Goal: Task Accomplishment & Management: Complete application form

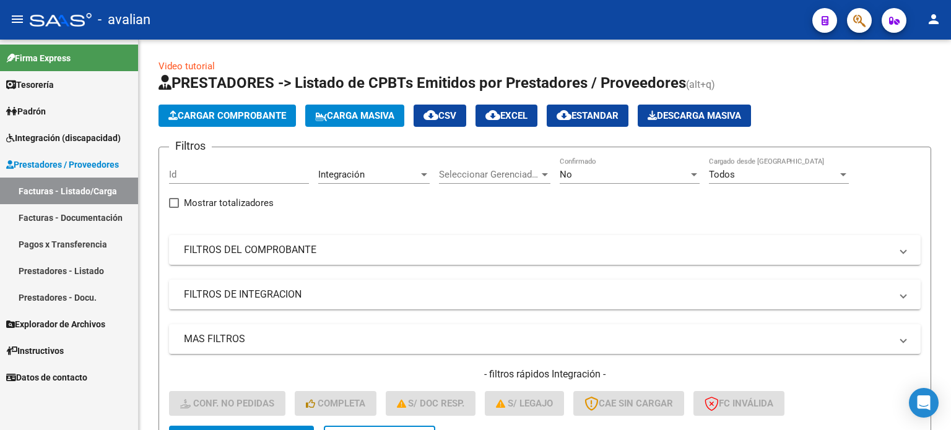
scroll to position [199, 0]
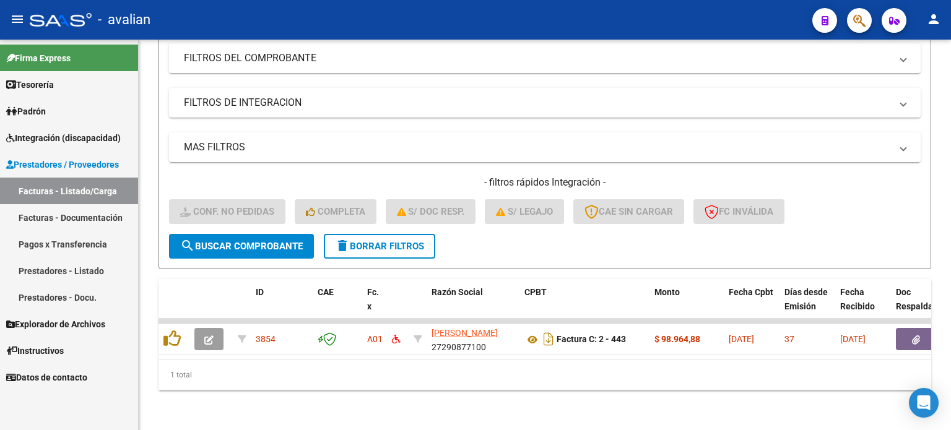
click at [64, 190] on link "Facturas - Listado/Carga" at bounding box center [69, 191] width 138 height 27
click at [382, 241] on span "delete Borrar Filtros" at bounding box center [379, 246] width 89 height 11
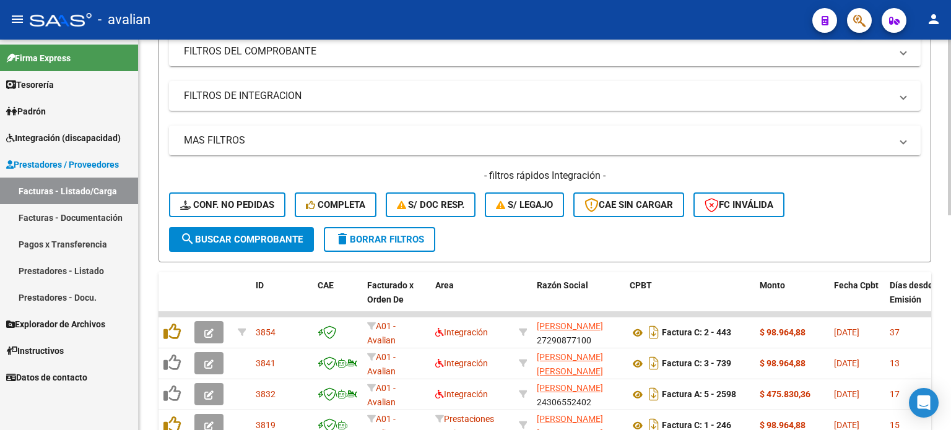
click at [322, 224] on div "- filtros rápidos Integración - Conf. no pedidas Completa S/ Doc Resp. S/ legaj…" at bounding box center [544, 198] width 751 height 58
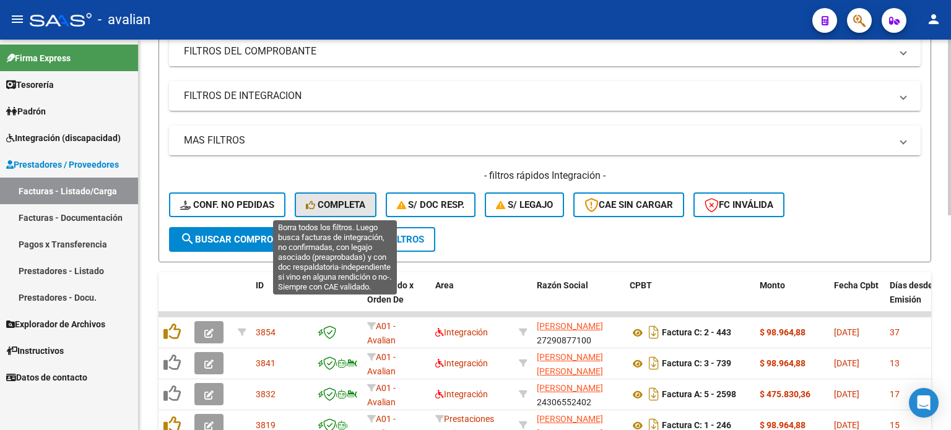
click at [323, 196] on button "Completa" at bounding box center [336, 204] width 82 height 25
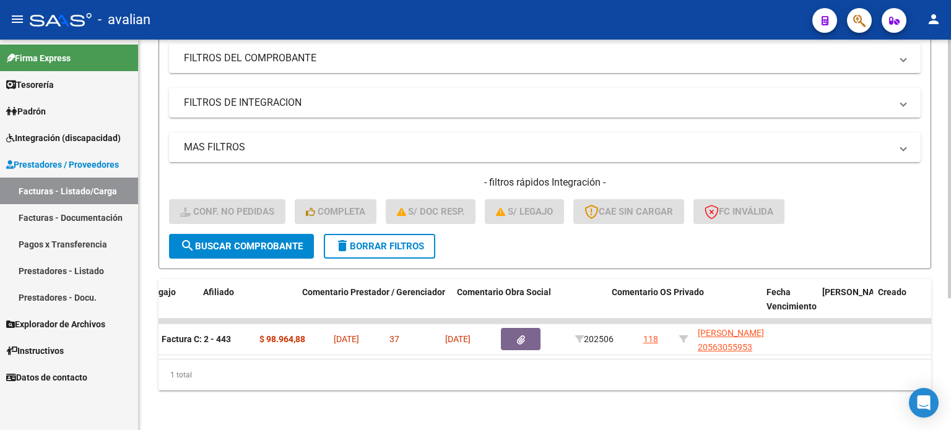
scroll to position [0, 0]
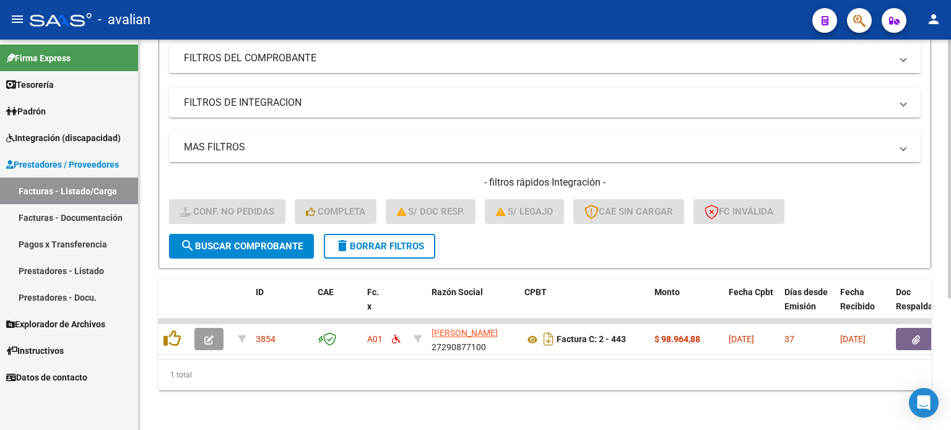
click at [409, 241] on span "delete Borrar Filtros" at bounding box center [379, 246] width 89 height 11
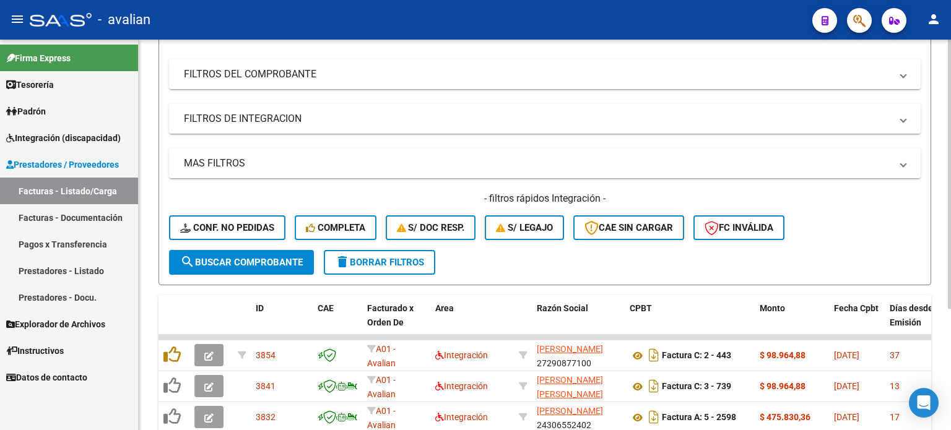
scroll to position [199, 0]
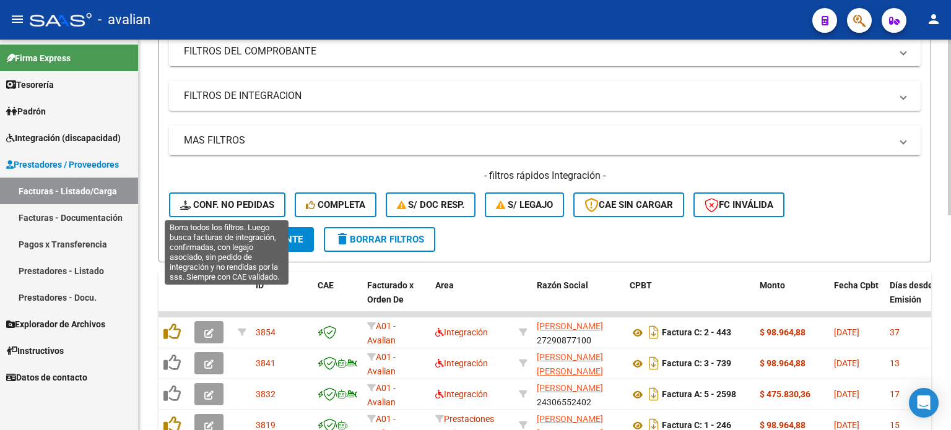
click at [267, 205] on span "Conf. no pedidas" at bounding box center [227, 204] width 94 height 11
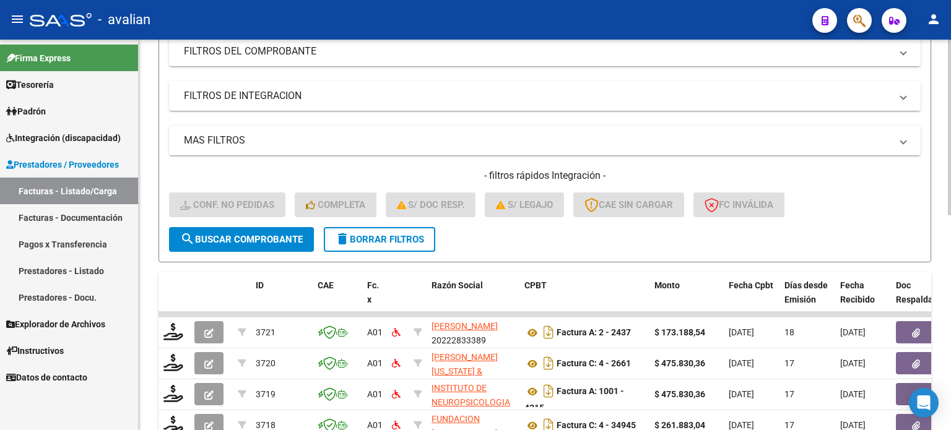
scroll to position [477, 0]
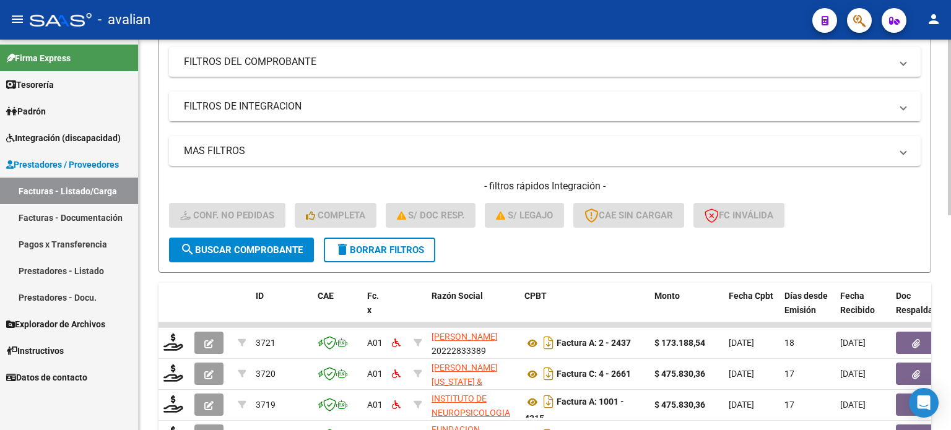
click at [402, 244] on span "delete Borrar Filtros" at bounding box center [379, 249] width 89 height 11
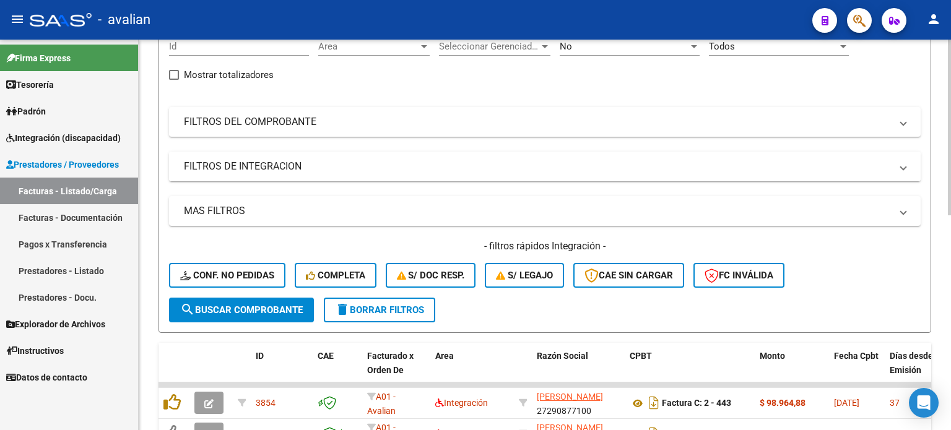
scroll to position [248, 0]
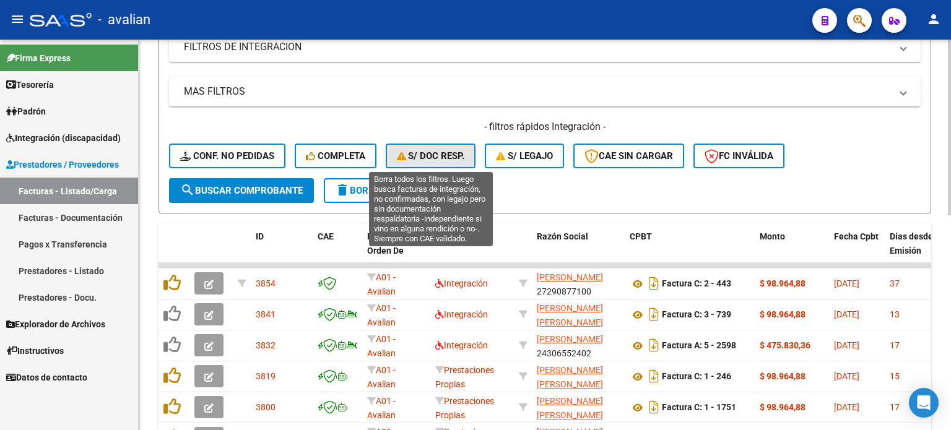
click at [449, 162] on button "S/ Doc Resp." at bounding box center [431, 156] width 90 height 25
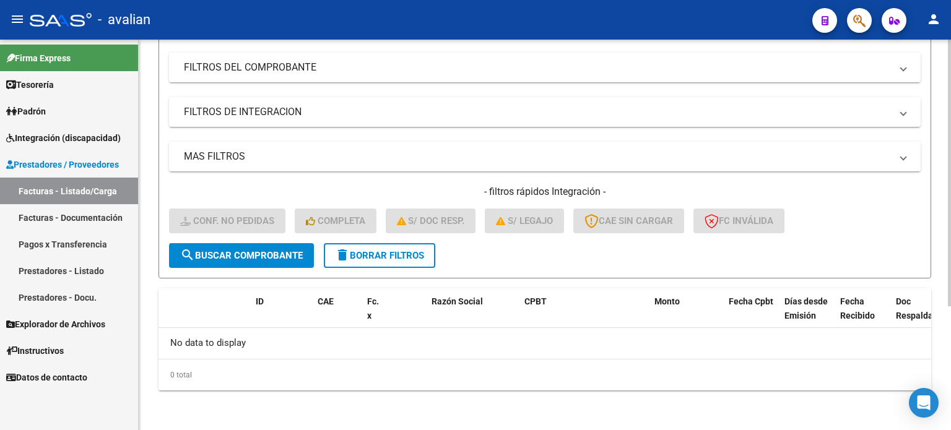
scroll to position [180, 0]
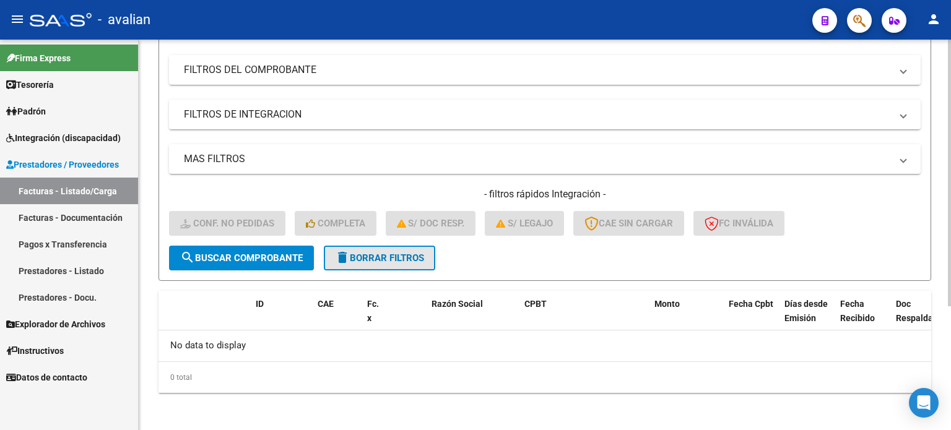
click at [397, 258] on span "delete Borrar Filtros" at bounding box center [379, 258] width 89 height 11
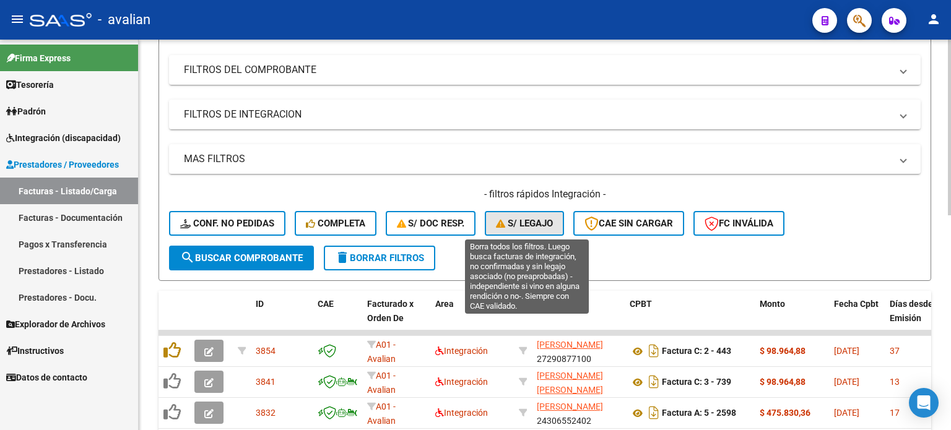
click at [518, 225] on span "S/ legajo" at bounding box center [524, 223] width 57 height 11
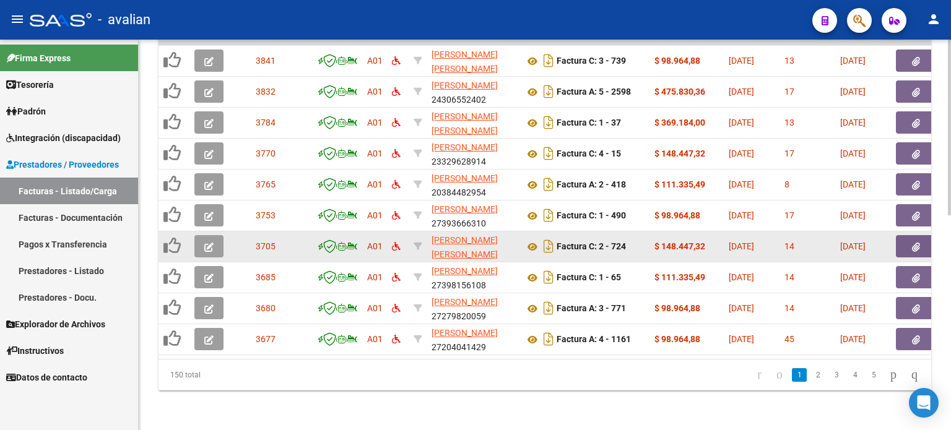
scroll to position [477, 0]
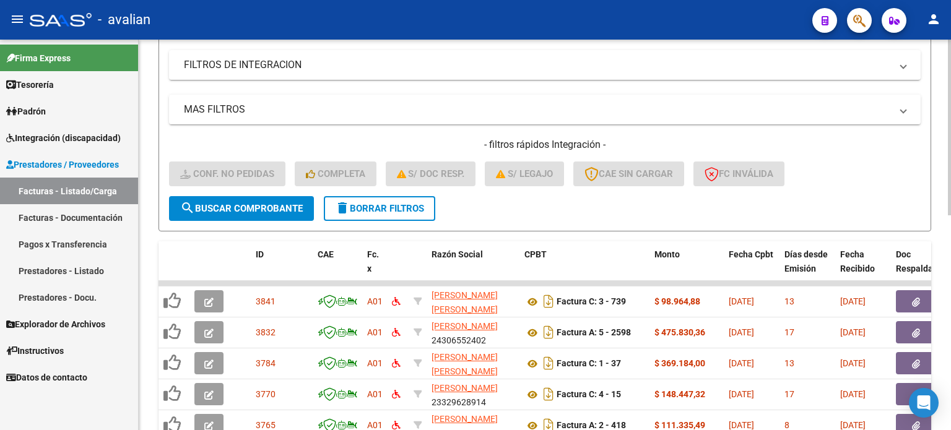
click at [364, 214] on button "delete Borrar Filtros" at bounding box center [379, 208] width 111 height 25
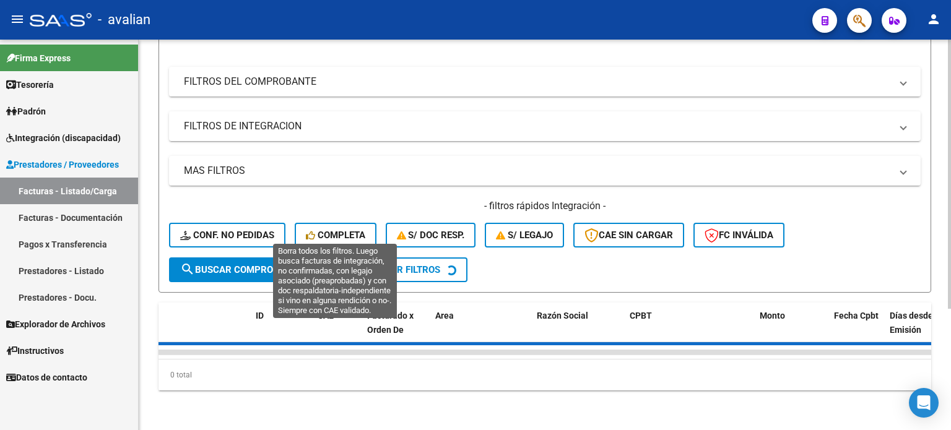
scroll to position [230, 0]
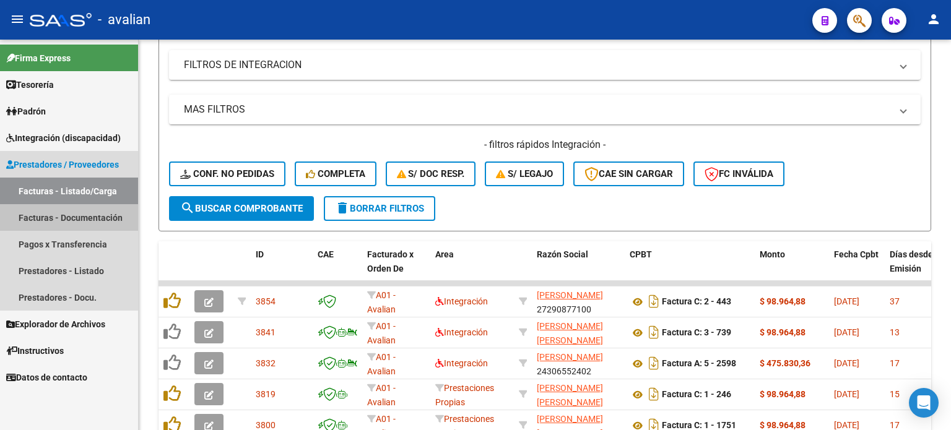
click at [67, 217] on link "Facturas - Documentación" at bounding box center [69, 217] width 138 height 27
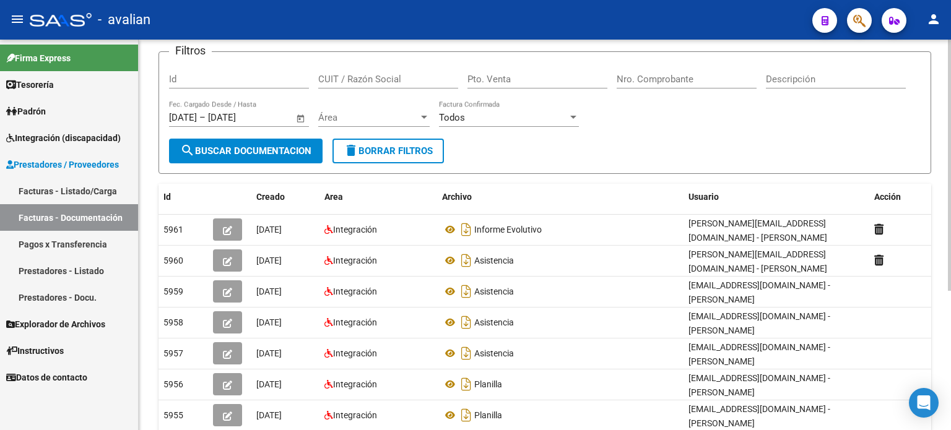
scroll to position [82, 0]
click at [384, 142] on button "delete Borrar Filtros" at bounding box center [387, 150] width 111 height 25
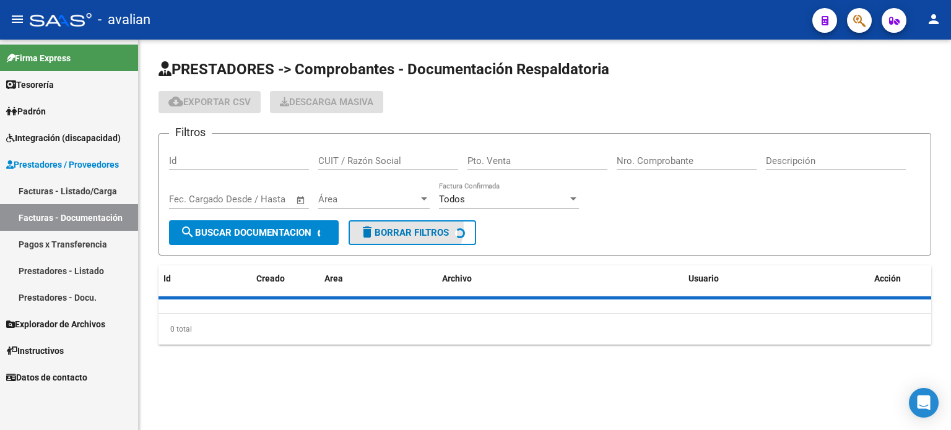
scroll to position [0, 0]
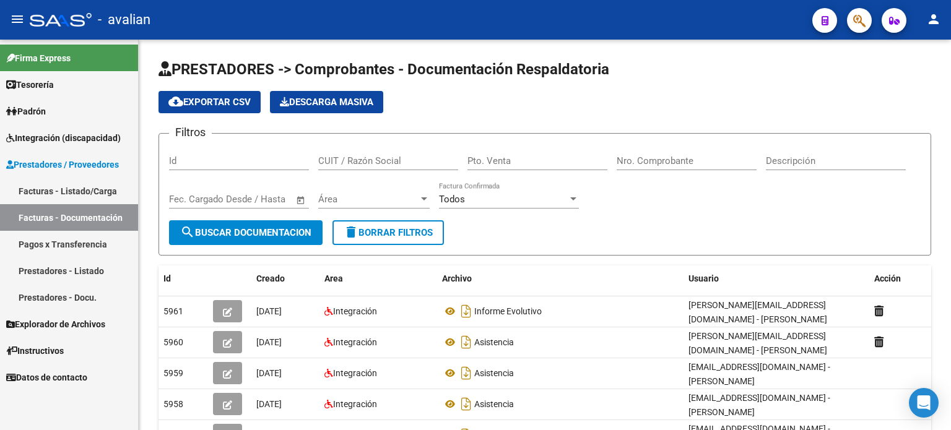
click at [69, 188] on link "Facturas - Listado/Carga" at bounding box center [69, 191] width 138 height 27
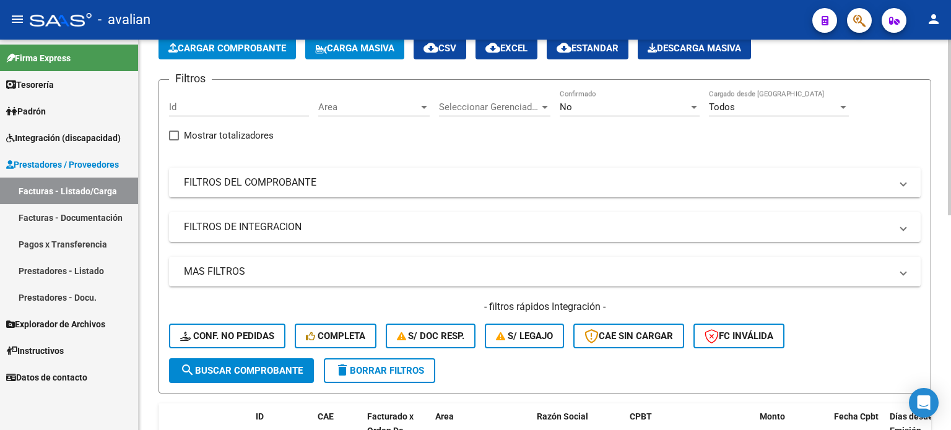
scroll to position [124, 0]
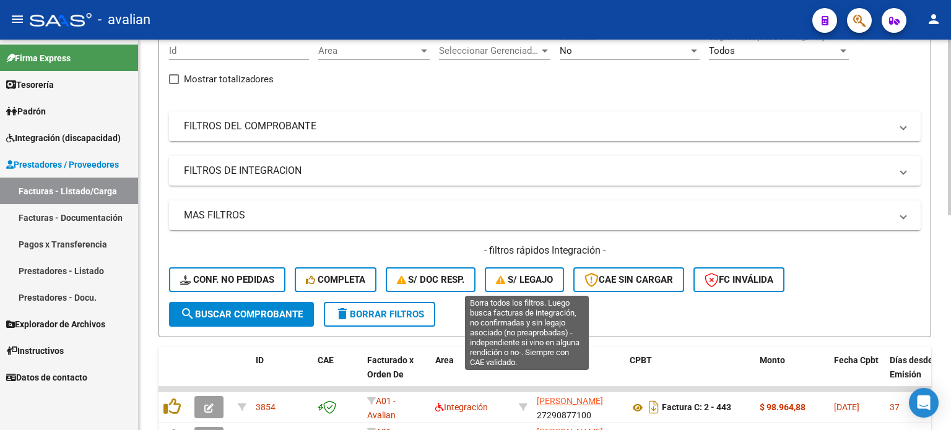
click at [539, 287] on button "S/ legajo" at bounding box center [524, 279] width 79 height 25
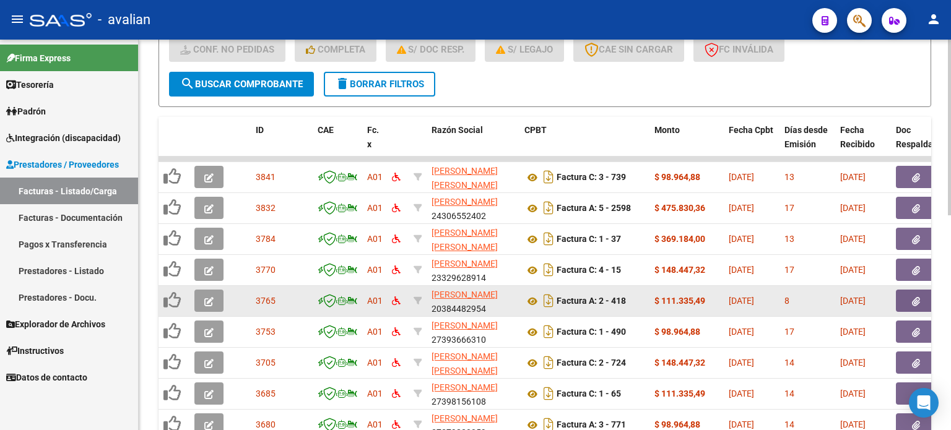
scroll to position [371, 0]
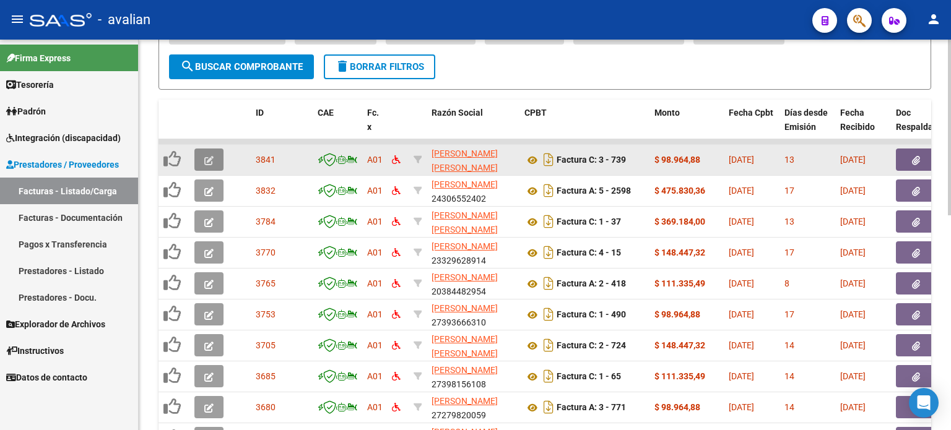
click at [205, 157] on icon "button" at bounding box center [208, 160] width 9 height 9
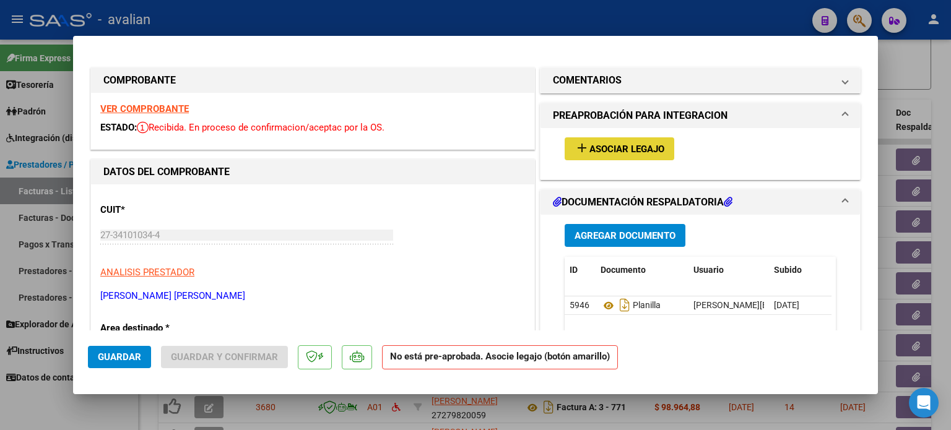
click at [629, 143] on span "add Asociar Legajo" at bounding box center [619, 148] width 90 height 11
click at [157, 106] on strong "VER COMPROBANTE" at bounding box center [144, 108] width 89 height 11
type input "$ 0,00"
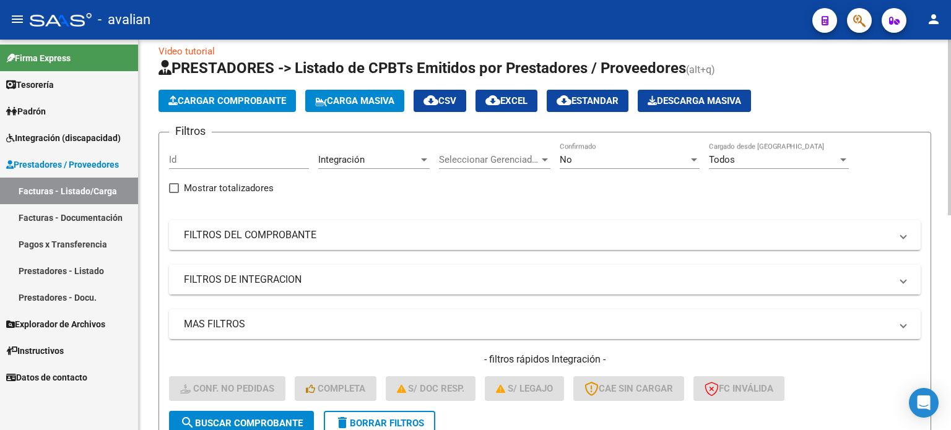
scroll to position [0, 0]
